Goal: Communication & Community: Answer question/provide support

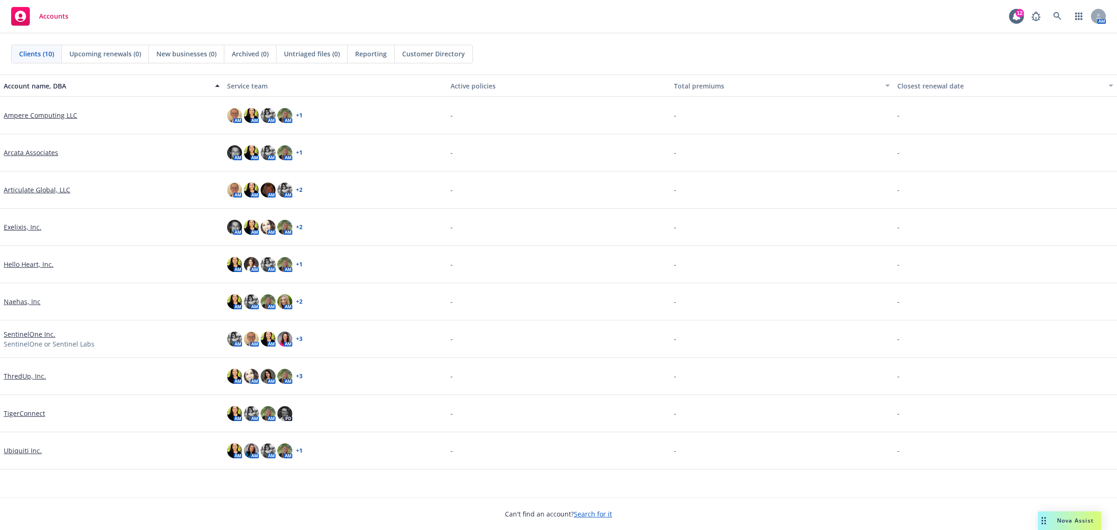
click at [42, 194] on link "Articulate Global, LLC" at bounding box center [37, 190] width 67 height 10
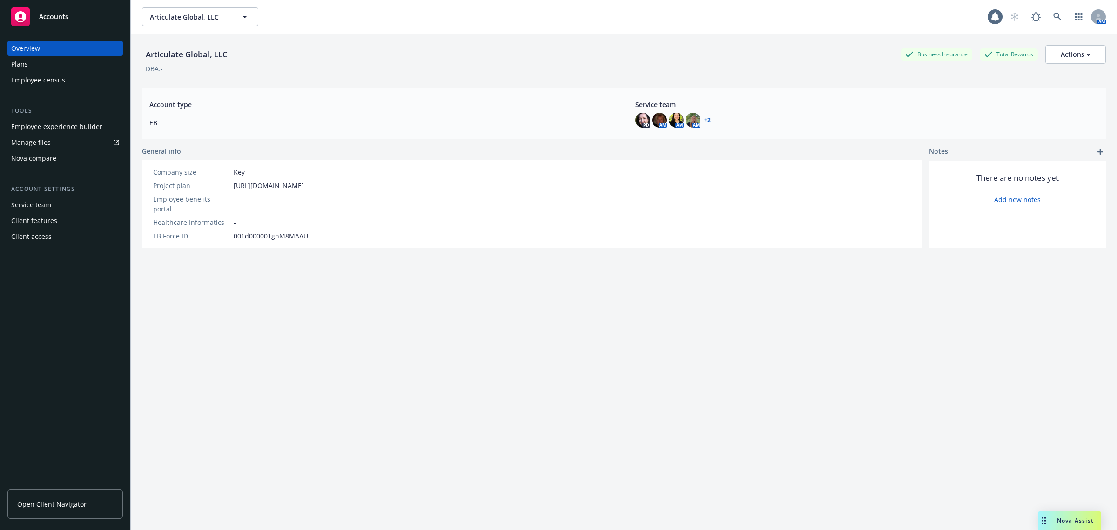
click at [1048, 518] on div "Drag to move" at bounding box center [1044, 520] width 12 height 19
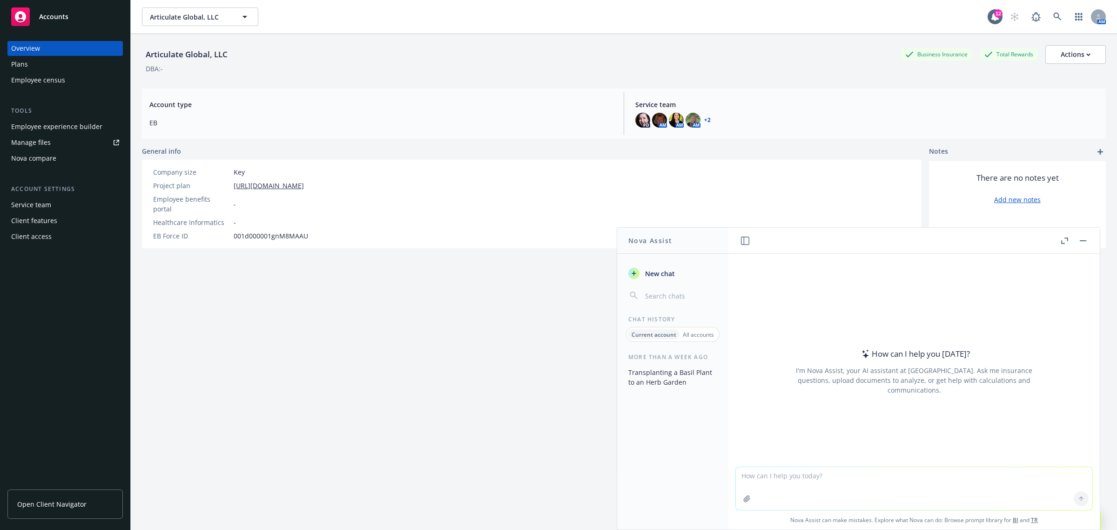
click at [1036, 361] on div "How can I help you [DATE]? I'm Nova Assist, your AI assistant at Newfront. Ask …" at bounding box center [914, 371] width 357 height 146
click at [876, 479] on textarea at bounding box center [914, 488] width 357 height 43
click at [953, 492] on textarea at bounding box center [914, 488] width 357 height 43
paste textarea
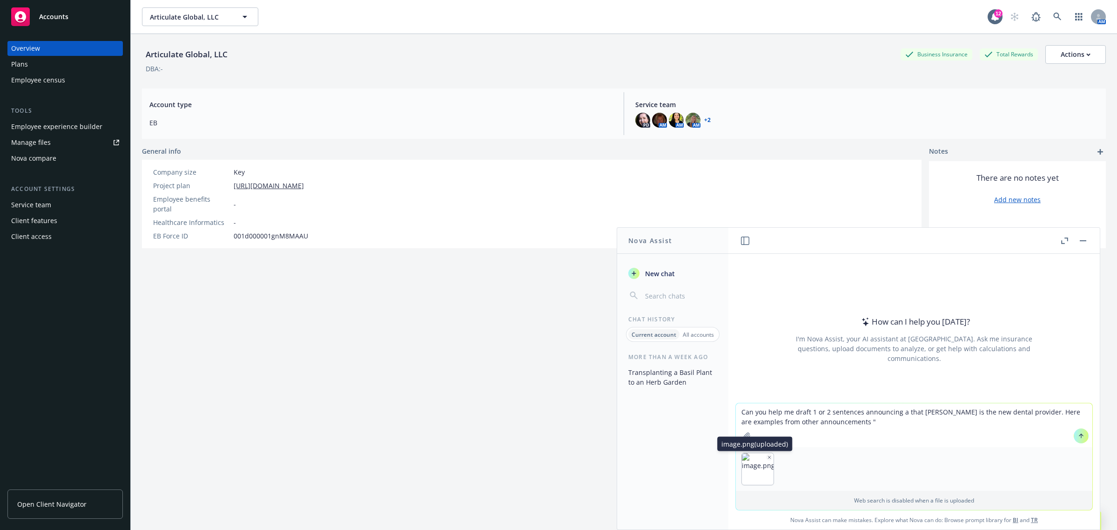
click at [767, 456] on icon "button" at bounding box center [769, 457] width 5 height 5
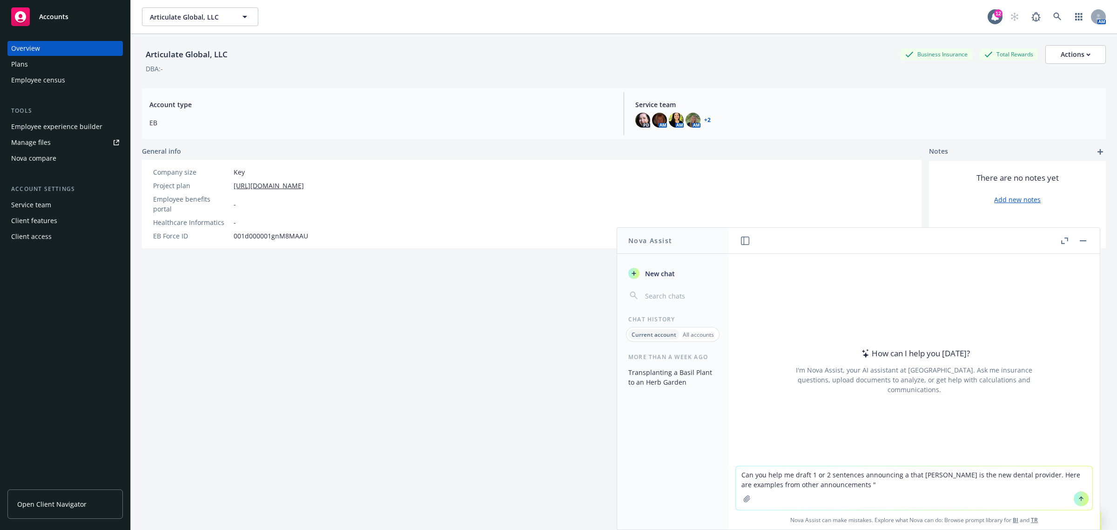
paste textarea "New! Introducing Carrot Fertility, our new partner when it comes to family plan…"
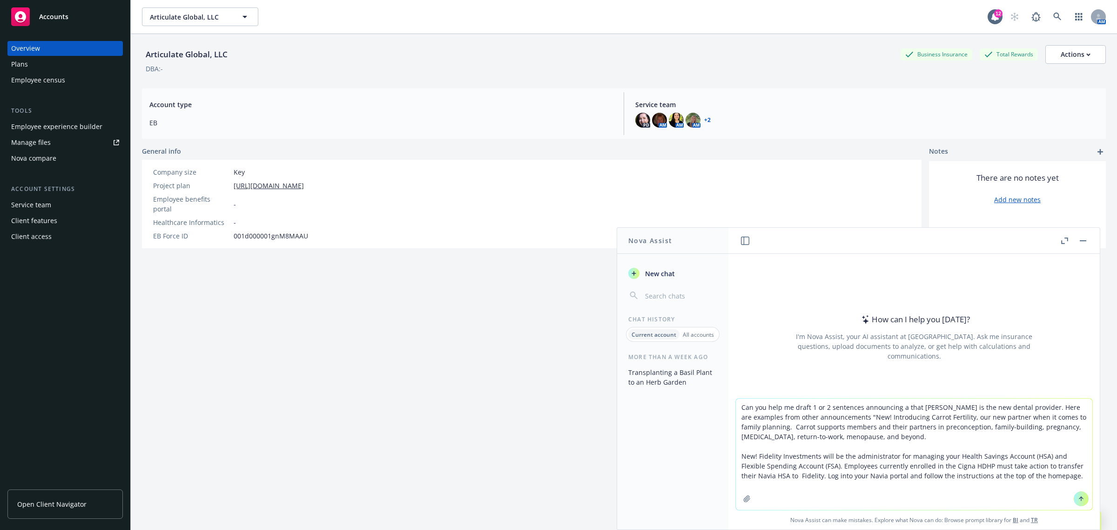
click at [1036, 477] on textarea "Can you help me draft 1 or 2 sentences announcing a that [PERSON_NAME] is the n…" at bounding box center [914, 453] width 357 height 111
type textarea "Can you help me draft 1 or 2 sentences announcing a that [PERSON_NAME] is the n…"
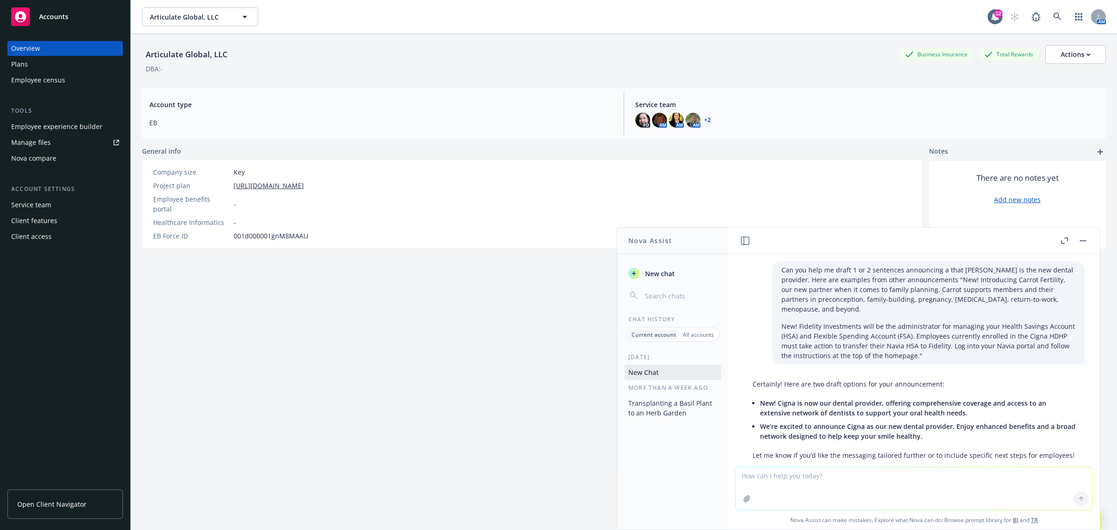
scroll to position [36, 0]
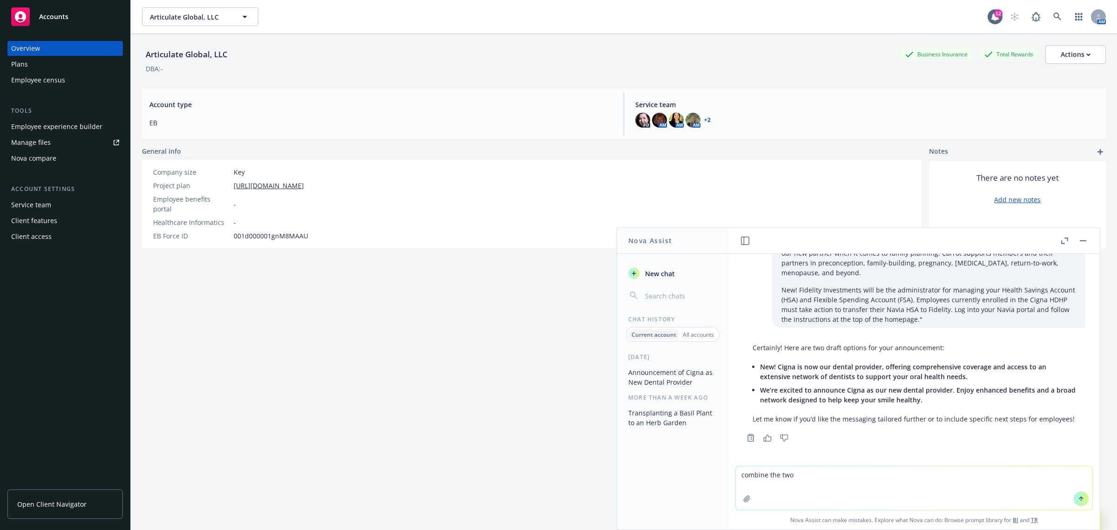
type textarea "combine the two?"
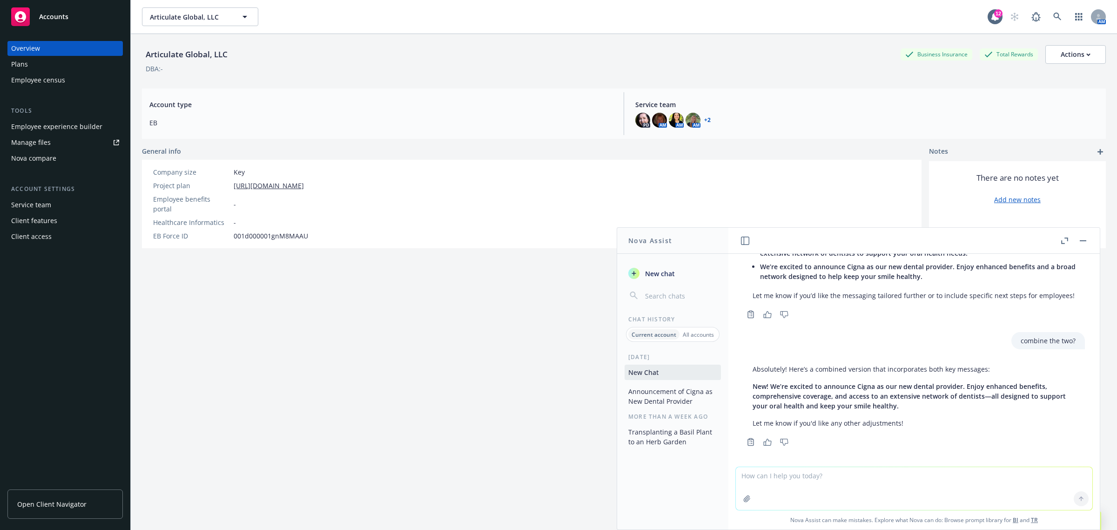
scroll to position [164, 0]
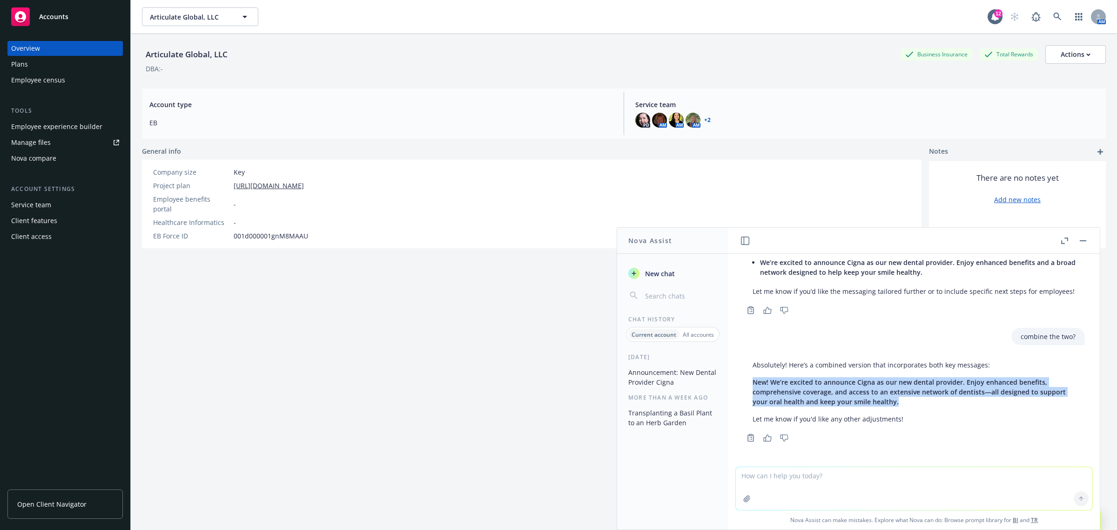
drag, startPoint x: 928, startPoint y: 401, endPoint x: 749, endPoint y: 383, distance: 179.1
click at [749, 383] on div "Absolutely! Here’s a combined version that incorporates both key messages: New!…" at bounding box center [914, 391] width 342 height 71
copy span "New! We’re excited to announce Cigna as our new dental provider. Enjoy enhanced…"
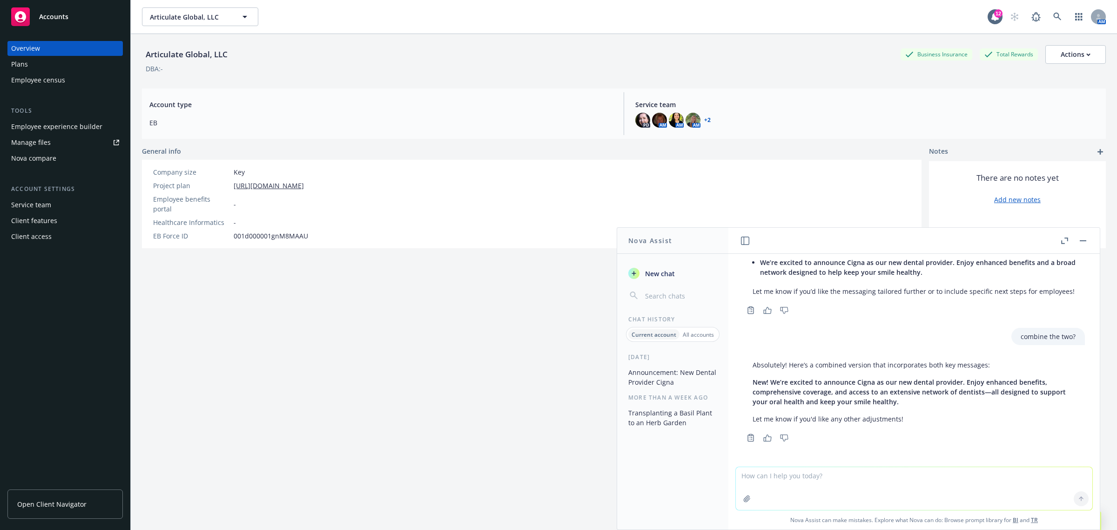
click at [894, 478] on textarea at bounding box center [914, 488] width 357 height 43
type textarea "Can you also make one about how the Travel HRA is now with [PERSON_NAME]"
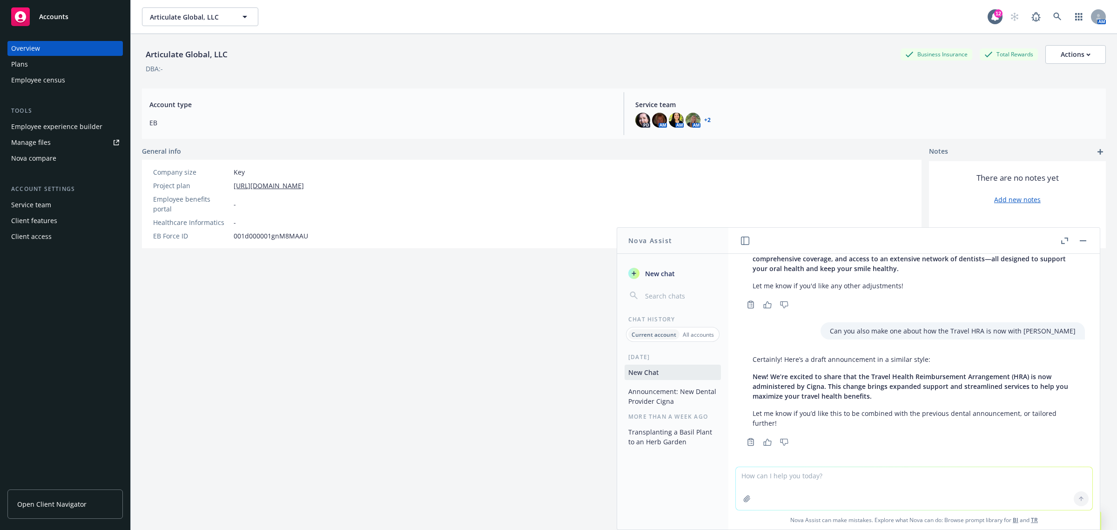
scroll to position [301, 0]
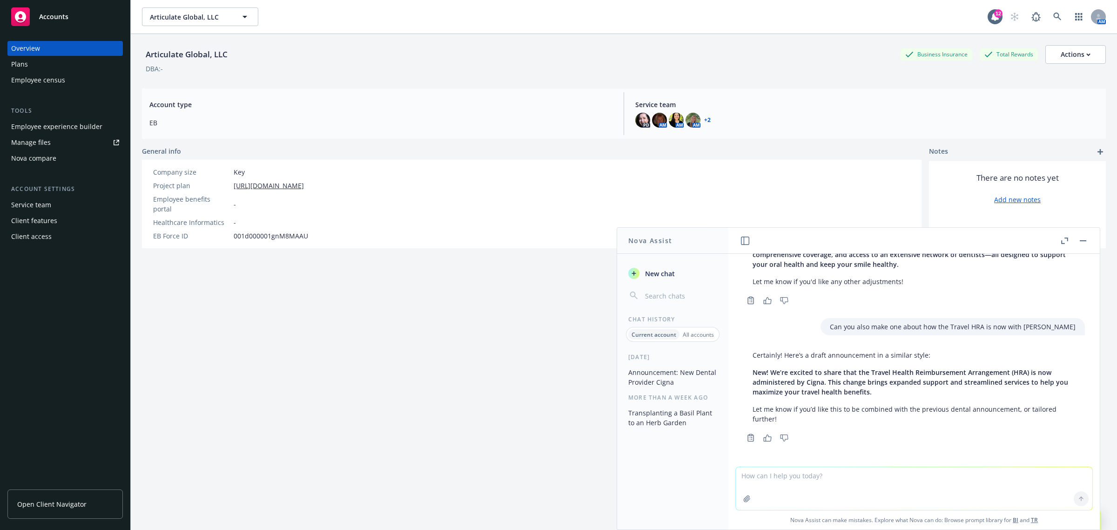
click at [860, 492] on textarea at bounding box center [914, 488] width 357 height 43
type textarea "reword the beginning"
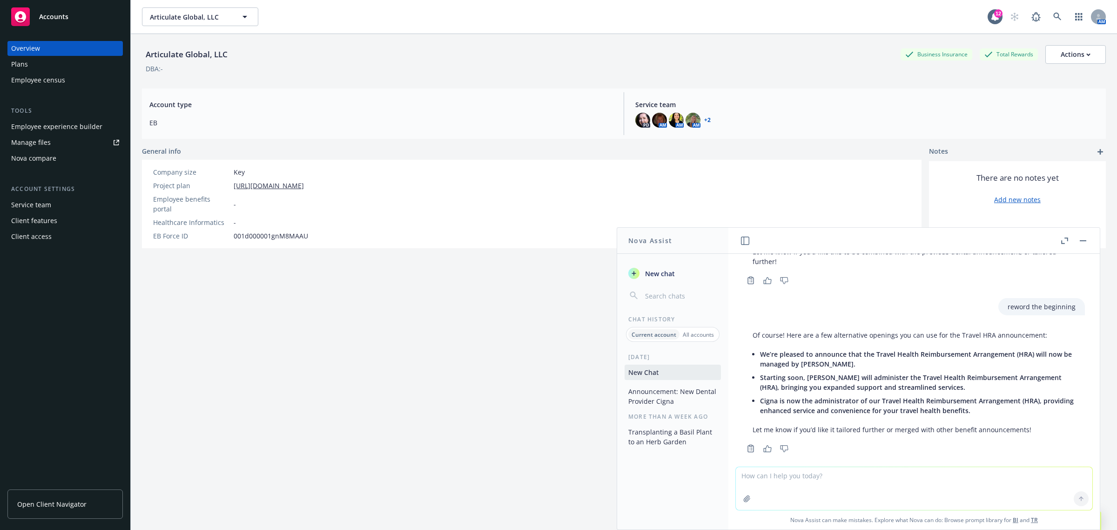
scroll to position [469, 0]
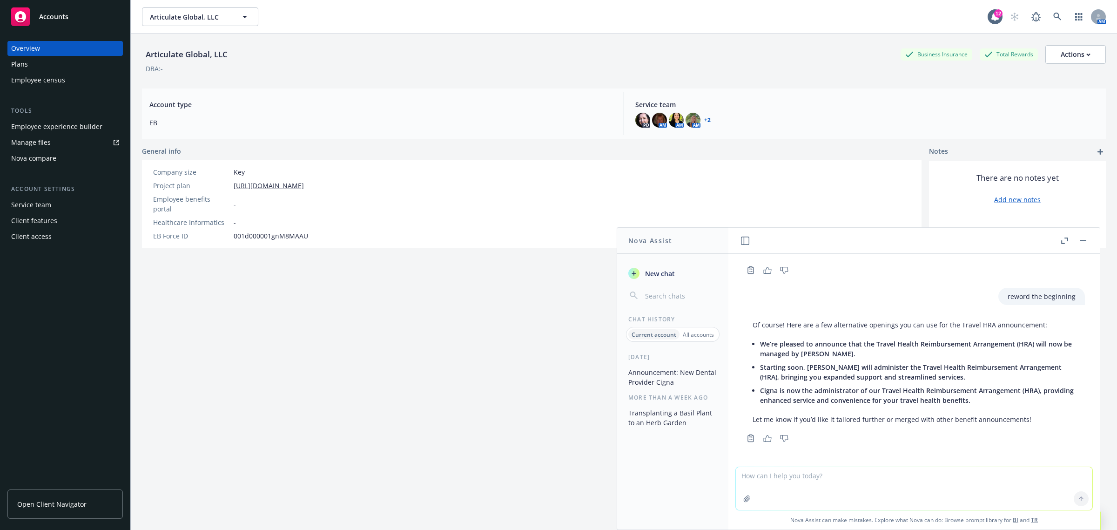
click at [889, 491] on textarea at bounding box center [914, 488] width 357 height 43
type textarea "the travel hra is for pregnancy and abortion travel"
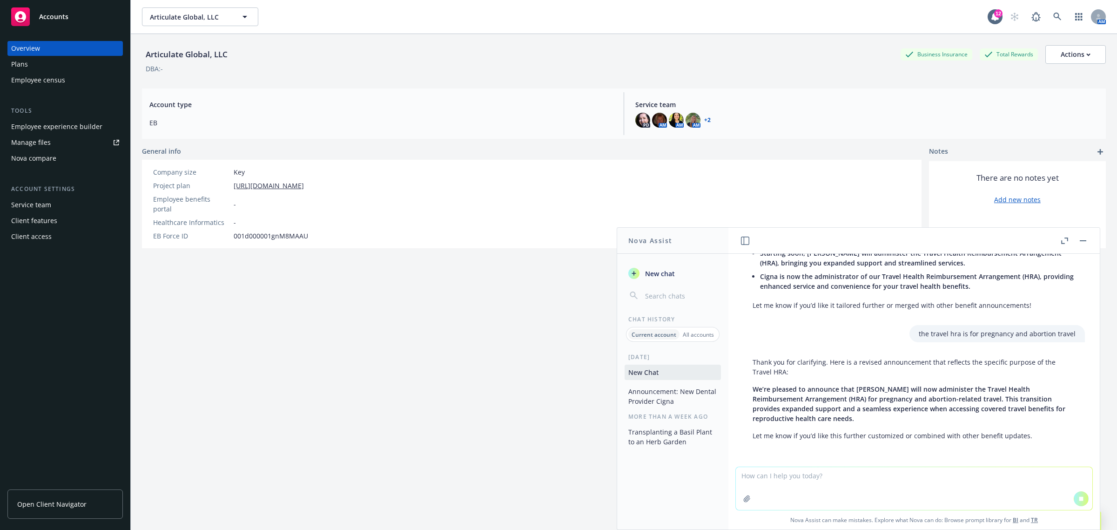
scroll to position [616, 0]
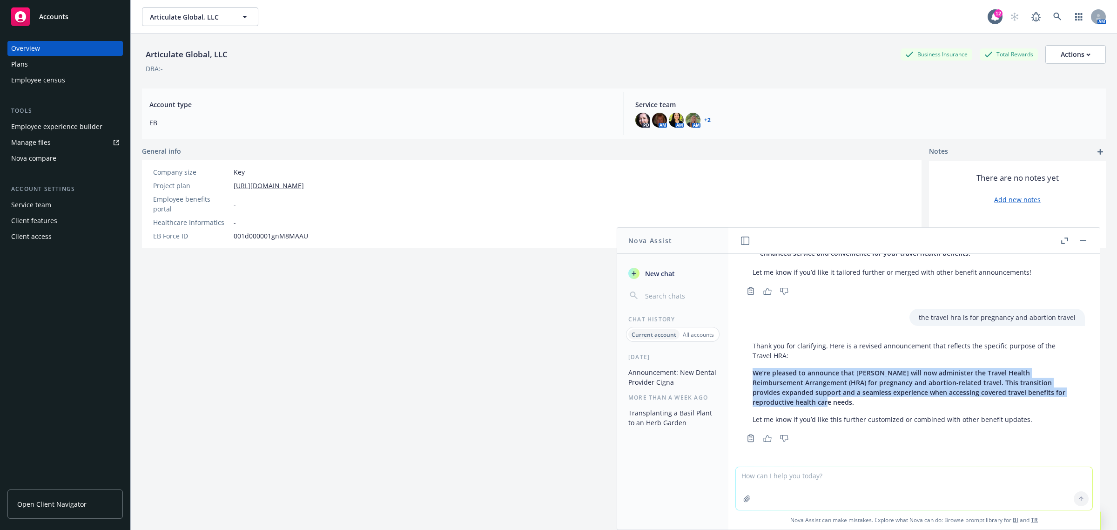
drag, startPoint x: 750, startPoint y: 373, endPoint x: 865, endPoint y: 401, distance: 117.8
click at [865, 401] on div "Thank you for clarifying. Here is a revised announcement that reflects the spec…" at bounding box center [914, 382] width 342 height 91
copy span "We’re pleased to announce that [PERSON_NAME] will now administer the Travel Hea…"
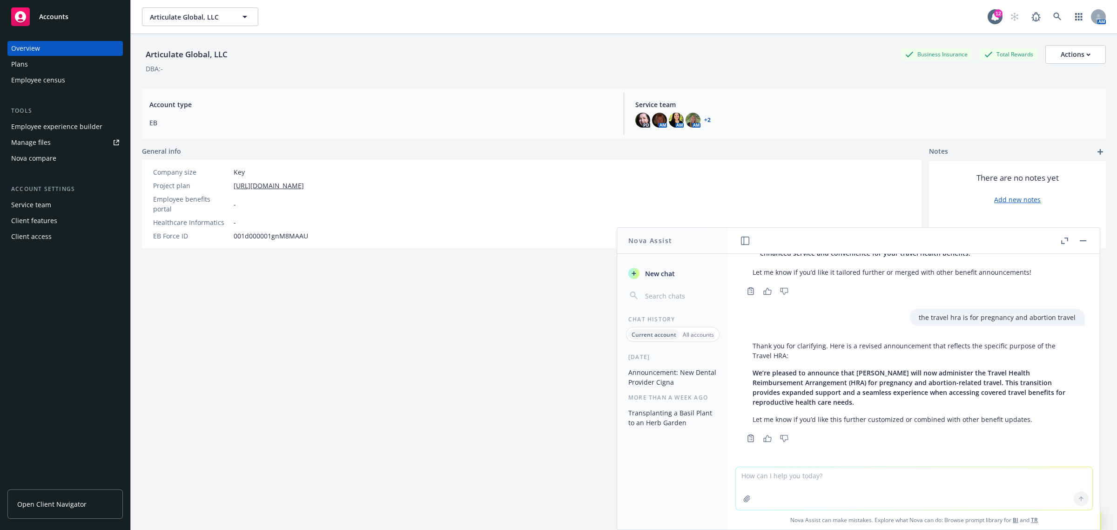
click at [948, 459] on div at bounding box center [914, 461] width 357 height 11
drag, startPoint x: 797, startPoint y: 482, endPoint x: 799, endPoint y: 473, distance: 9.1
click at [798, 480] on textarea at bounding box center [914, 488] width 357 height 43
paste textarea
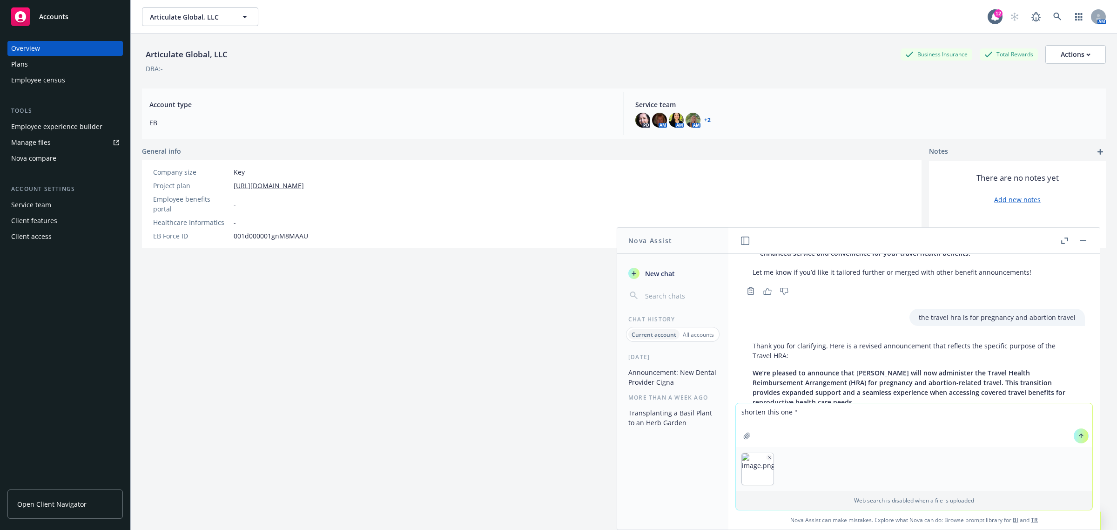
click at [767, 458] on icon "button" at bounding box center [769, 457] width 5 height 5
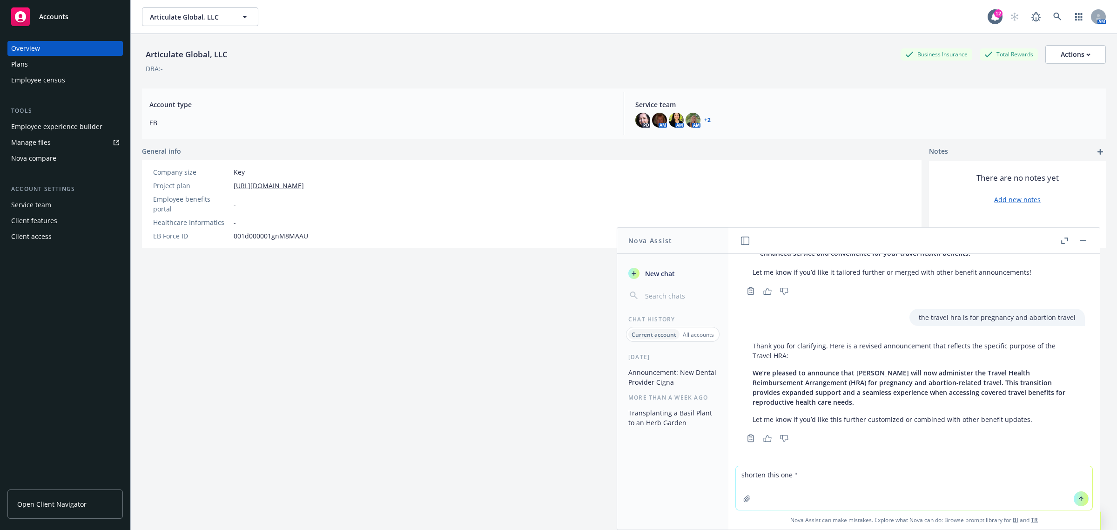
click at [797, 471] on textarea "shorten this one "" at bounding box center [914, 488] width 357 height 44
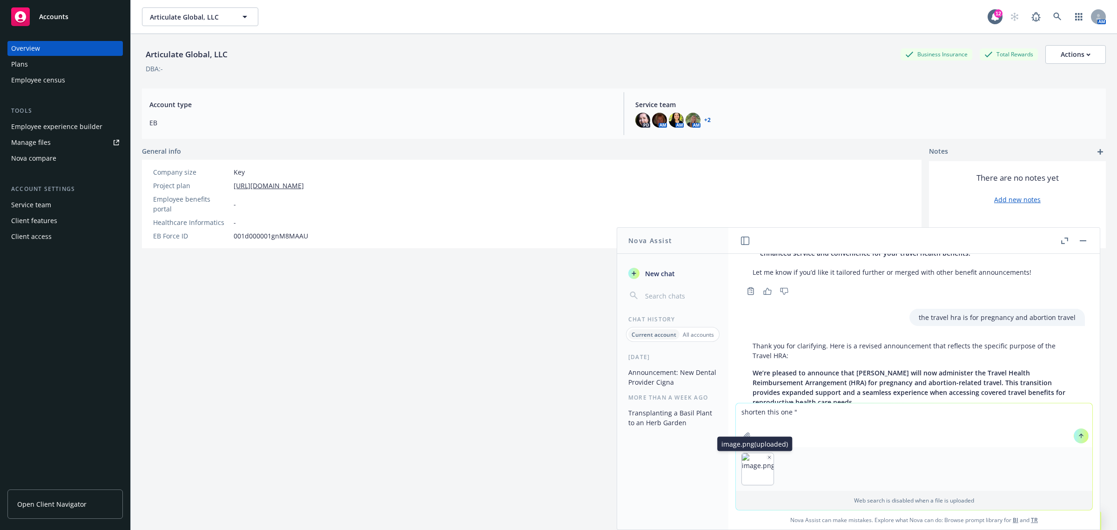
click at [767, 459] on icon "button" at bounding box center [769, 457] width 5 height 5
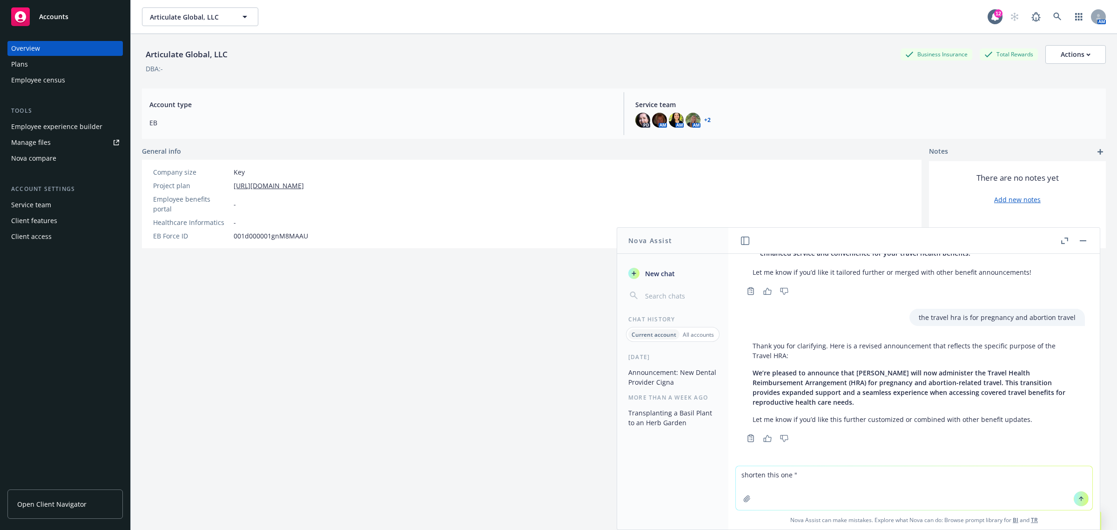
paste textarea "We’re excited to announce Cigna as our new dental provider. Enjoy enhanced bene…"
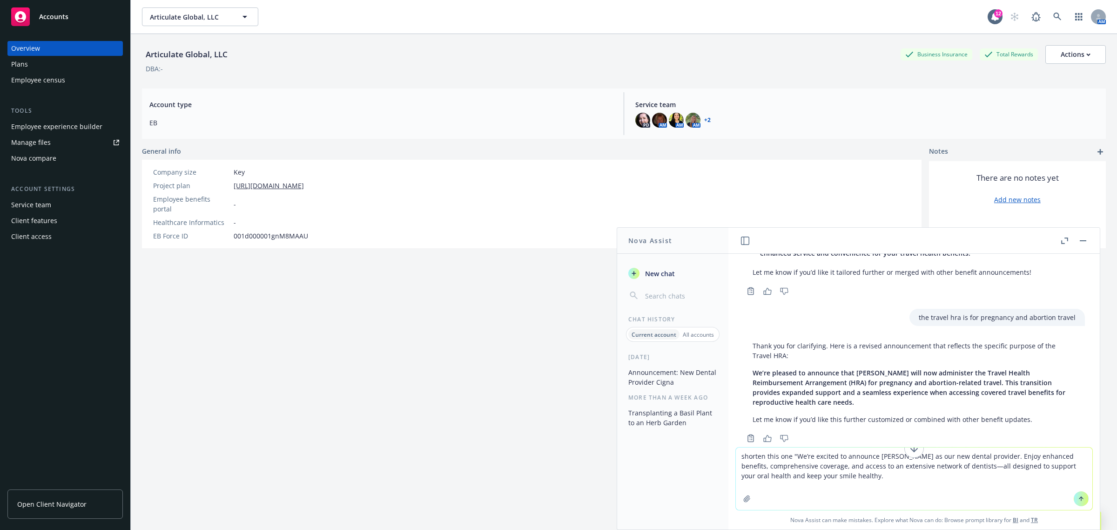
click at [870, 476] on textarea "shorten this one "We’re excited to announce [PERSON_NAME] as our new dental pro…" at bounding box center [914, 478] width 357 height 62
type textarea "shorten this one "We’re excited to announce [PERSON_NAME] as our new dental pro…"
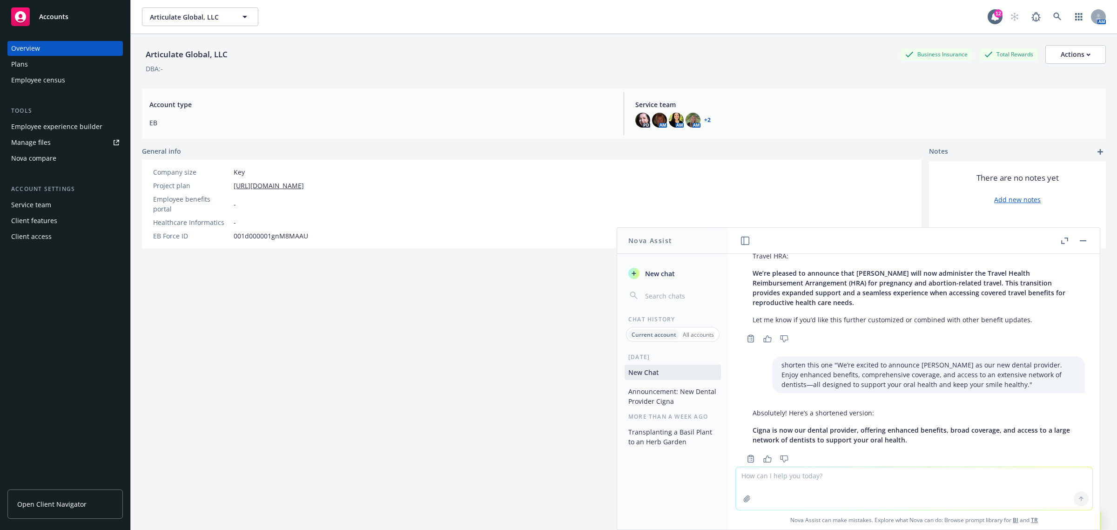
scroll to position [736, 0]
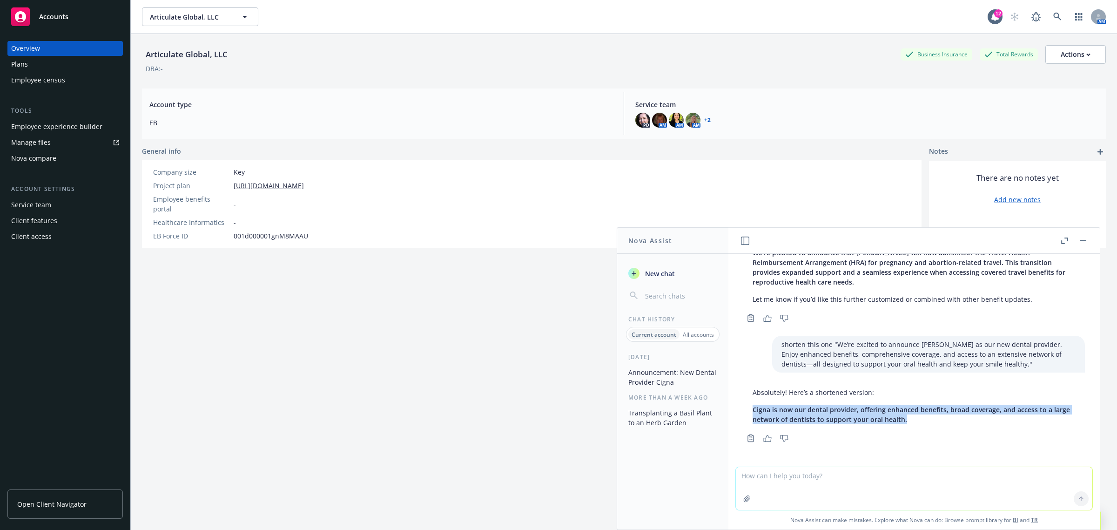
drag, startPoint x: 942, startPoint y: 422, endPoint x: 754, endPoint y: 410, distance: 188.0
click at [754, 410] on p "Cigna is now our dental provider, offering enhanced benefits, broad coverage, a…" at bounding box center [914, 414] width 323 height 20
copy span "Cigna is now our dental provider, offering enhanced benefits, broad coverage, a…"
click at [925, 488] on textarea at bounding box center [914, 488] width 357 height 43
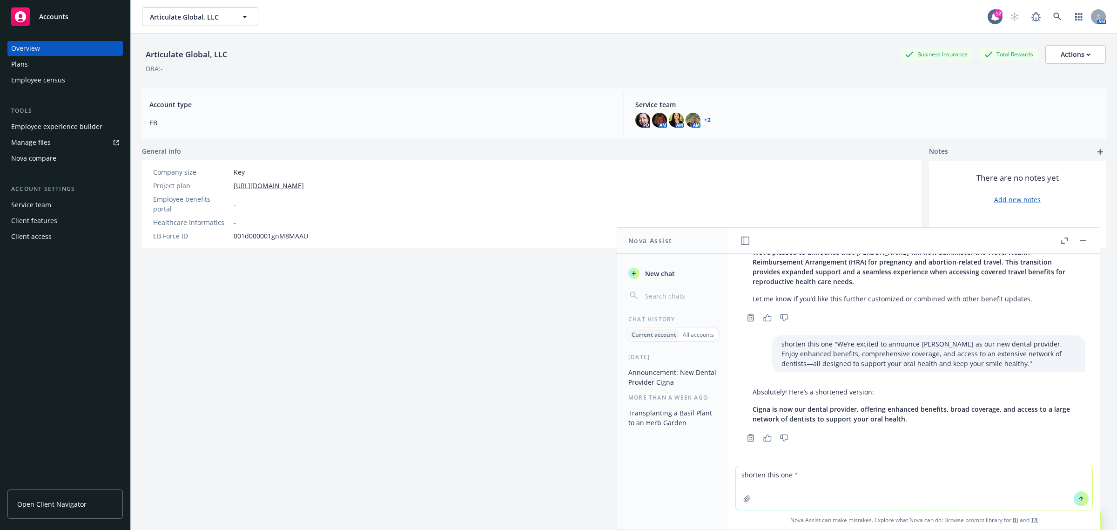
click at [808, 478] on textarea "shorten this one "" at bounding box center [914, 488] width 357 height 44
paste textarea
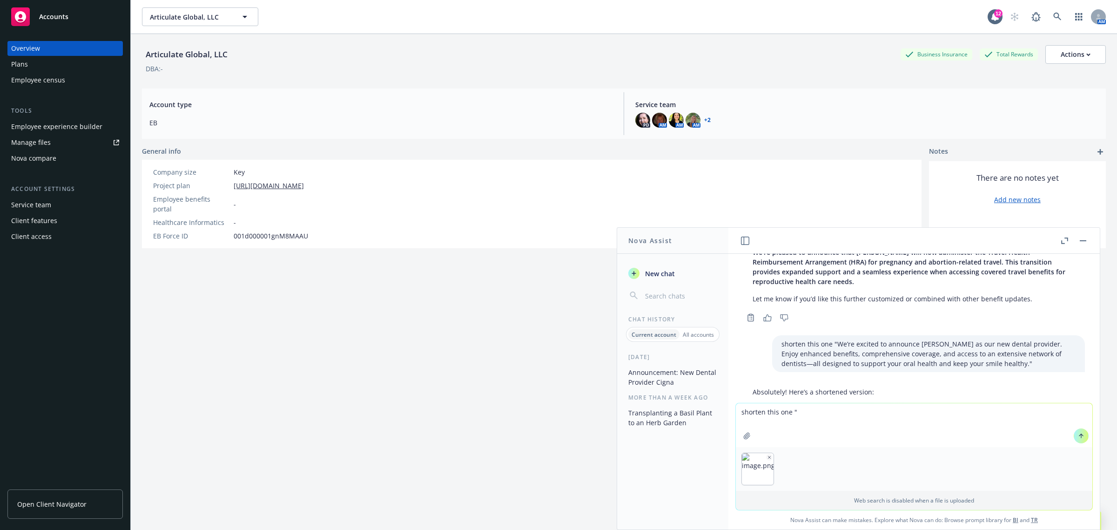
click at [767, 457] on icon "button" at bounding box center [769, 457] width 5 height 5
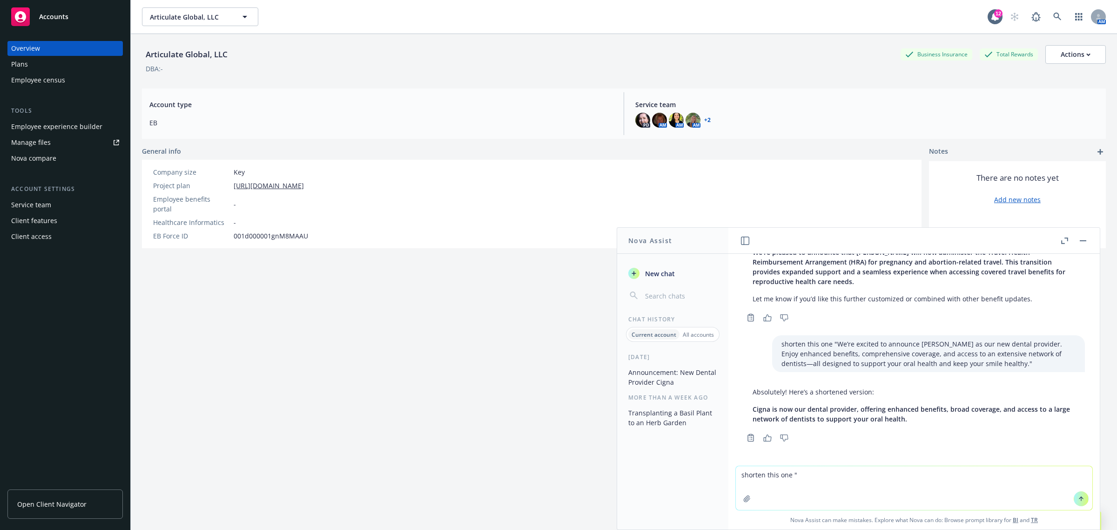
click at [801, 481] on textarea "shorten this one "" at bounding box center [914, 488] width 357 height 44
paste textarea "[PERSON_NAME] will now administer the Travel Health Reimbursement Arrangement (…"
click at [826, 478] on textarea "shorten this one "Cigna will now administer the Travel Health Reimbursement Arr…" at bounding box center [914, 478] width 357 height 62
type textarea "shorten this one "Cigna will now administer the Travel Health Reimbursement Arr…"
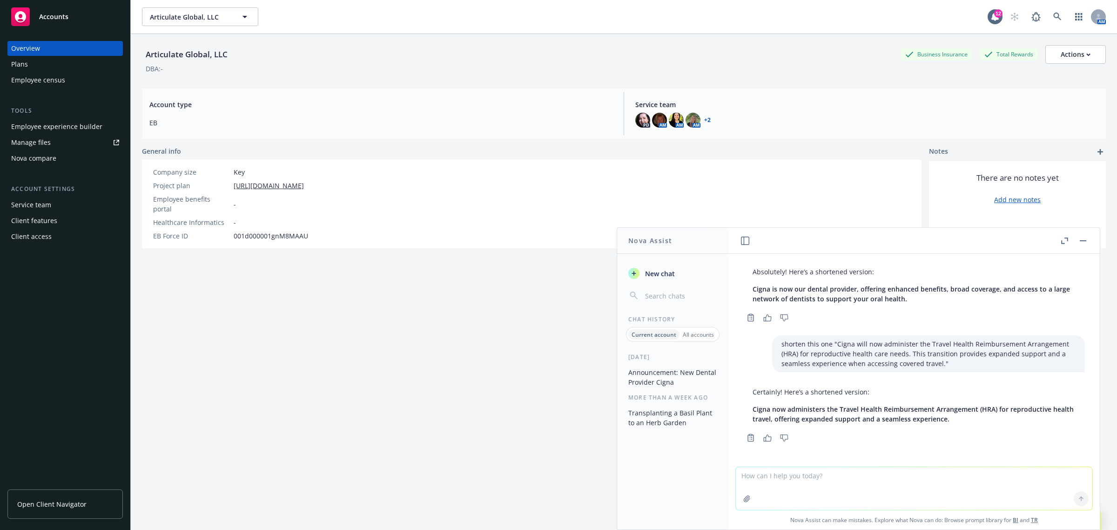
scroll to position [855, 0]
click at [972, 419] on p "Cigna now administers the Travel Health Reimbursement Arrangement (HRA) for rep…" at bounding box center [914, 415] width 323 height 20
click at [988, 417] on p "Cigna now administers the Travel Health Reimbursement Arrangement (HRA) for rep…" at bounding box center [914, 415] width 323 height 20
drag, startPoint x: 755, startPoint y: 408, endPoint x: 842, endPoint y: 408, distance: 87.5
click at [842, 408] on span "Cigna now administers the Travel Health Reimbursement Arrangement (HRA) for rep…" at bounding box center [913, 414] width 321 height 19
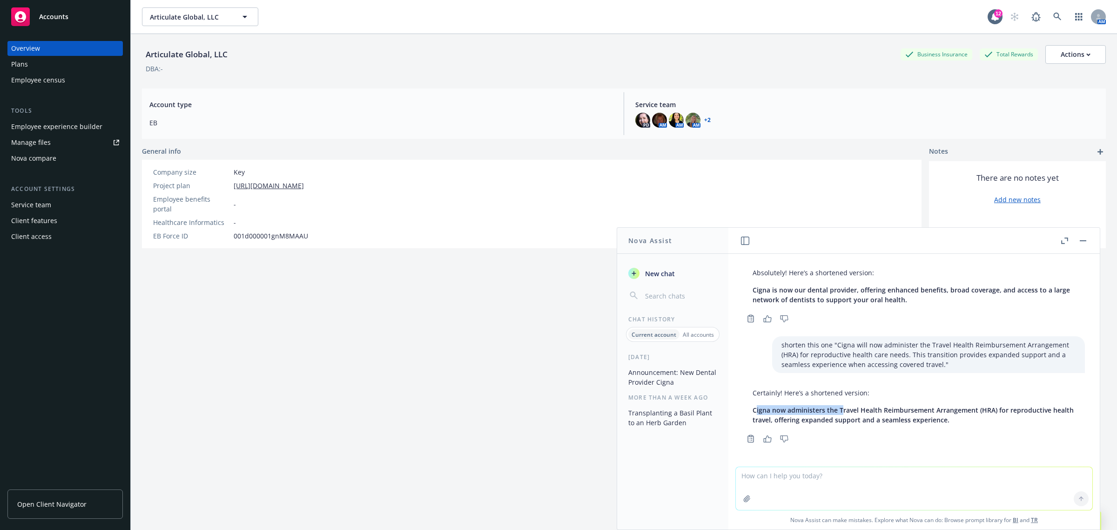
click at [759, 408] on span "Cigna now administers the Travel Health Reimbursement Arrangement (HRA) for rep…" at bounding box center [913, 414] width 321 height 19
drag, startPoint x: 752, startPoint y: 406, endPoint x: 989, endPoint y: 417, distance: 238.1
click at [989, 417] on div "Certainly! Here’s a shortened version: Cigna now administers the Travel Health …" at bounding box center [914, 406] width 342 height 44
copy span "Cigna now administers the Travel Health Reimbursement Arrangement (HRA) for rep…"
click at [317, 321] on div "Articulate Global, LLC Business Insurance Total Rewards Actions DBA: - Account …" at bounding box center [624, 293] width 964 height 518
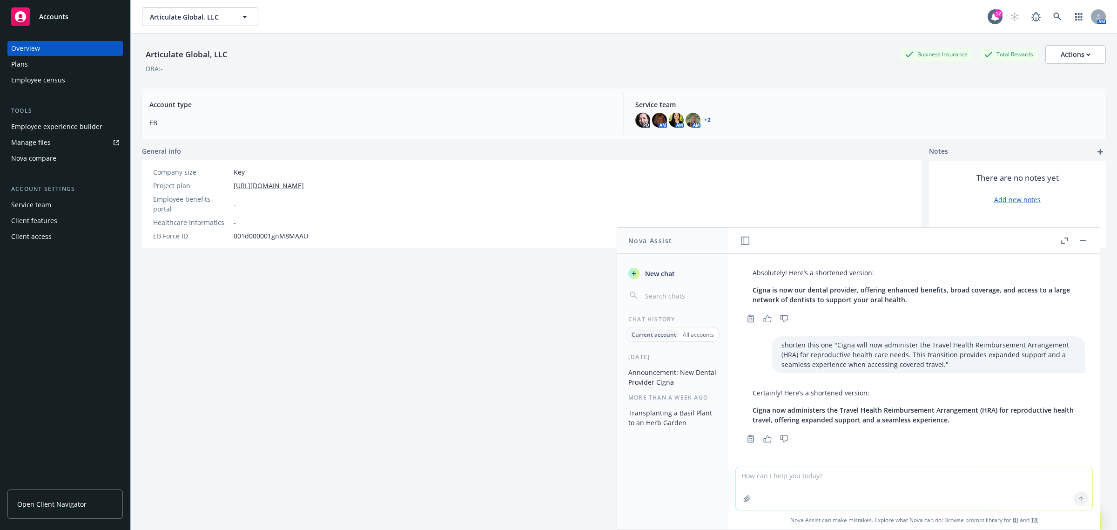
drag, startPoint x: 862, startPoint y: 495, endPoint x: 870, endPoint y: 480, distance: 16.9
click at [864, 494] on textarea at bounding box center [914, 488] width 357 height 43
paste textarea
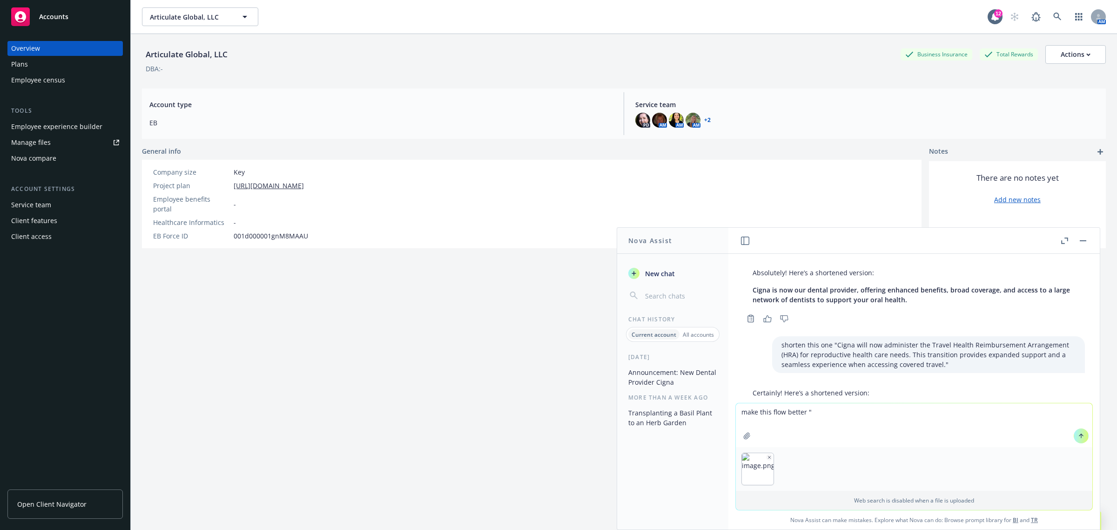
click at [767, 457] on icon "button" at bounding box center [769, 457] width 5 height 5
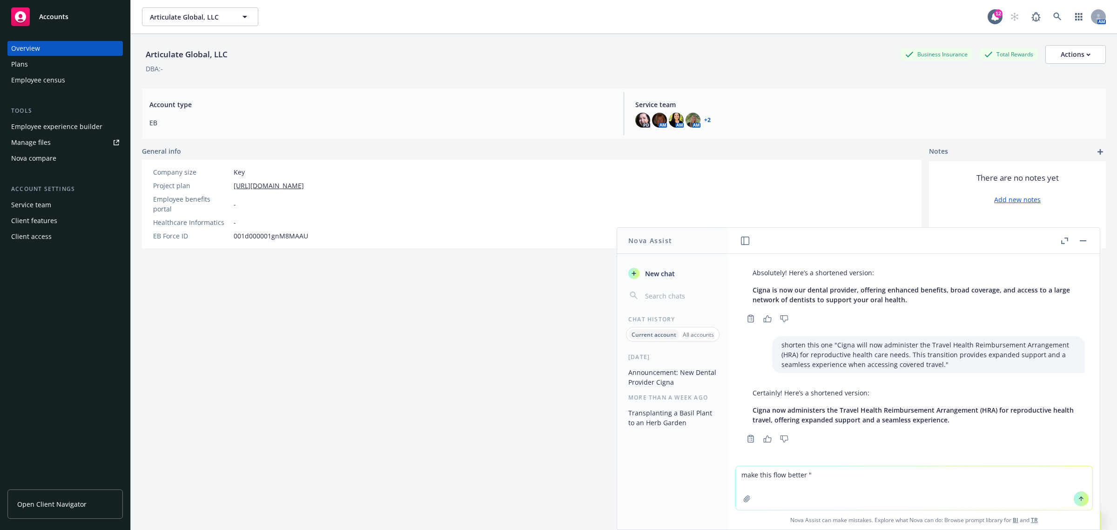
click at [810, 477] on textarea "make this flow better "" at bounding box center [914, 488] width 357 height 44
paste textarea "There are no plan changes to the Cigna and [PERSON_NAME] medical plans, as well…"
type textarea "make this flow better "There are no plan changes to the Cigna and [PERSON_NAME]…"
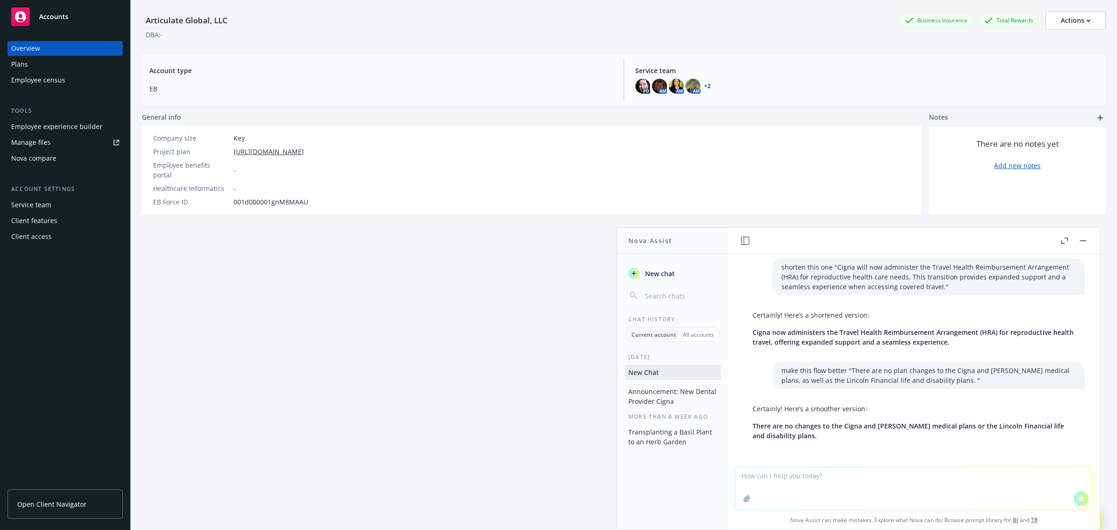
scroll to position [966, 0]
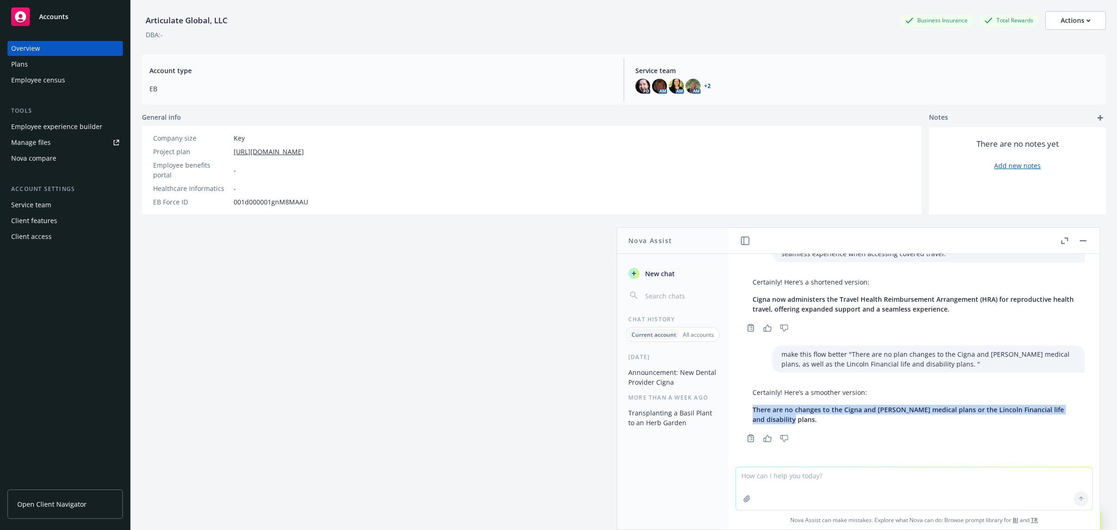
drag, startPoint x: 808, startPoint y: 422, endPoint x: 752, endPoint y: 411, distance: 57.5
click at [752, 411] on div "Certainly! Here’s a smoother version: There are no changes to the Cigna and [PE…" at bounding box center [914, 406] width 342 height 44
copy span "There are no changes to the Cigna and [PERSON_NAME] medical plans or the Lincol…"
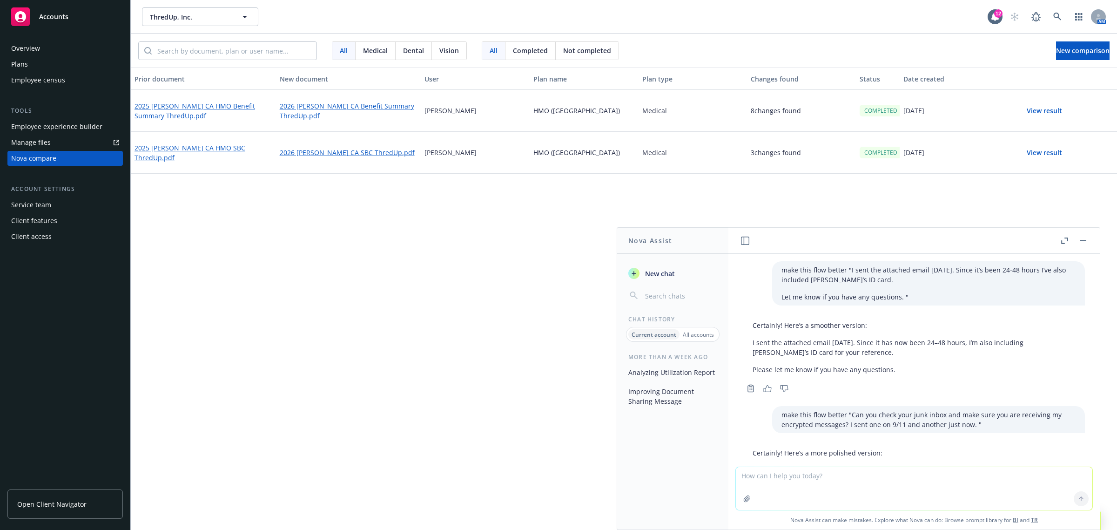
scroll to position [213, 0]
